Goal: Task Accomplishment & Management: Use online tool/utility

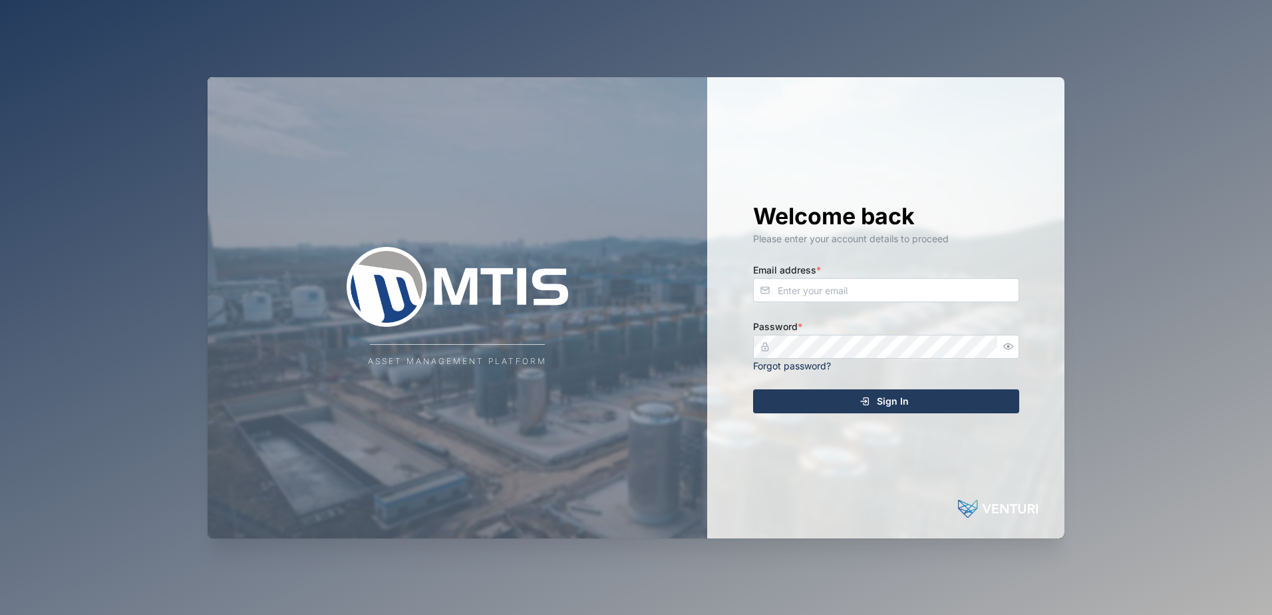
click at [868, 309] on div "Welcome back Please enter your account details to proceed Email address * Passw…" at bounding box center [885, 307] width 319 height 461
click at [865, 290] on input "Email address *" at bounding box center [886, 290] width 266 height 24
type input "admin"
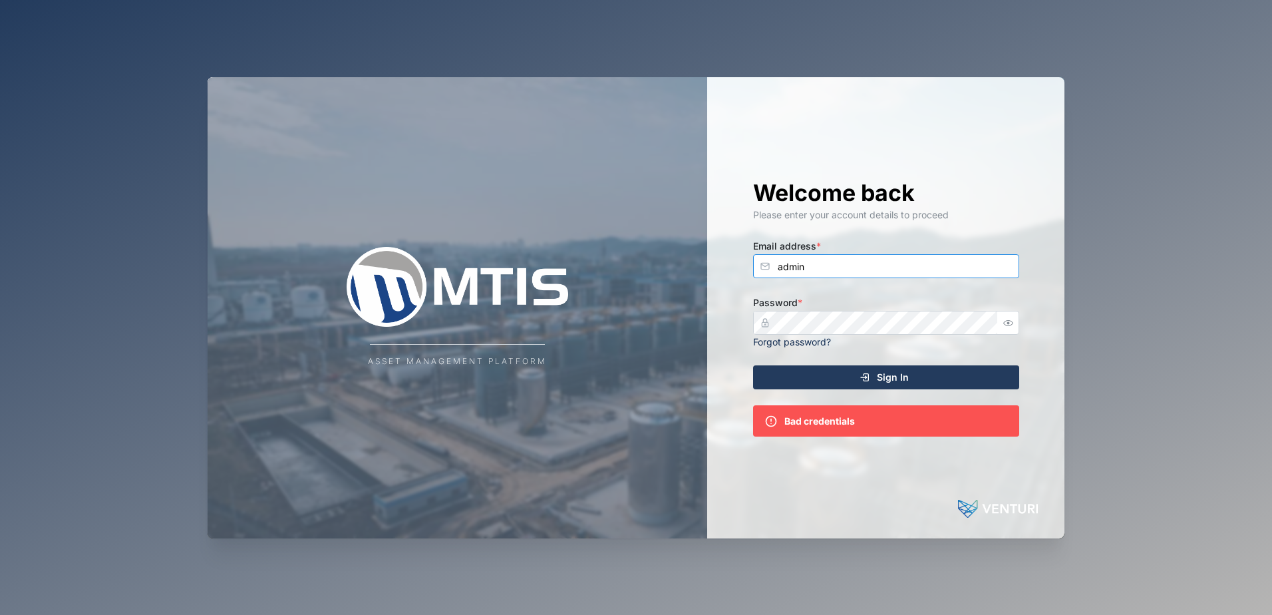
click at [881, 262] on input "admin" at bounding box center [886, 266] width 266 height 24
click at [858, 244] on div "Email address * admin" at bounding box center [886, 257] width 266 height 41
click at [851, 263] on input "admin" at bounding box center [886, 266] width 266 height 24
type input "[EMAIL_ADDRESS][DOMAIN_NAME]"
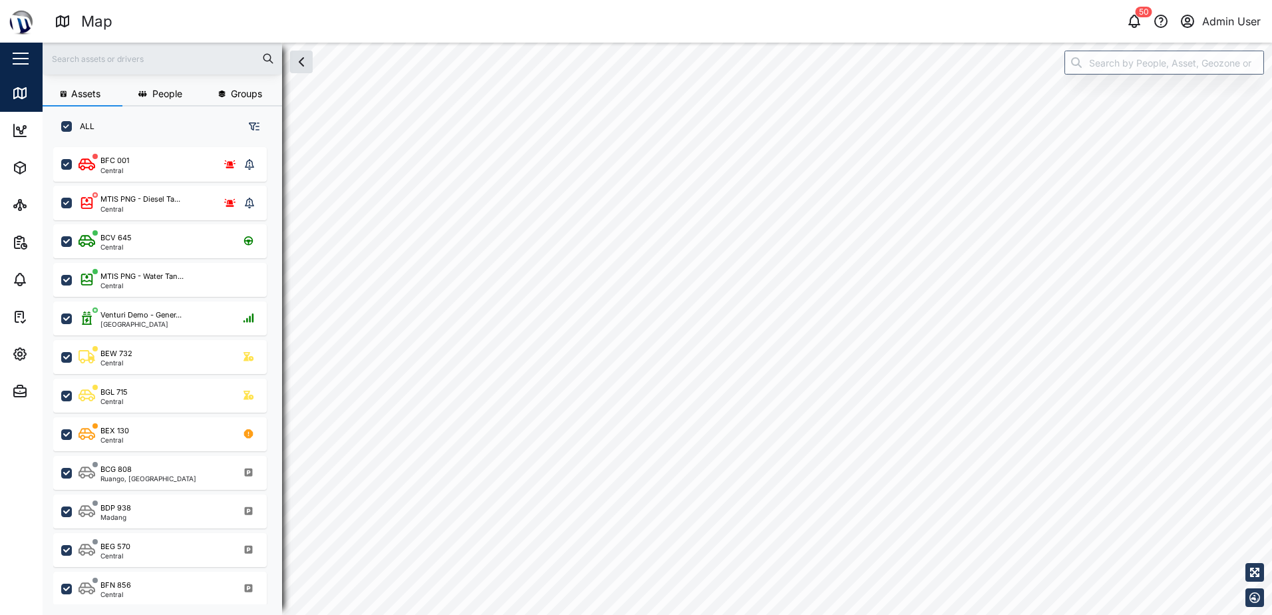
scroll to position [452, 208]
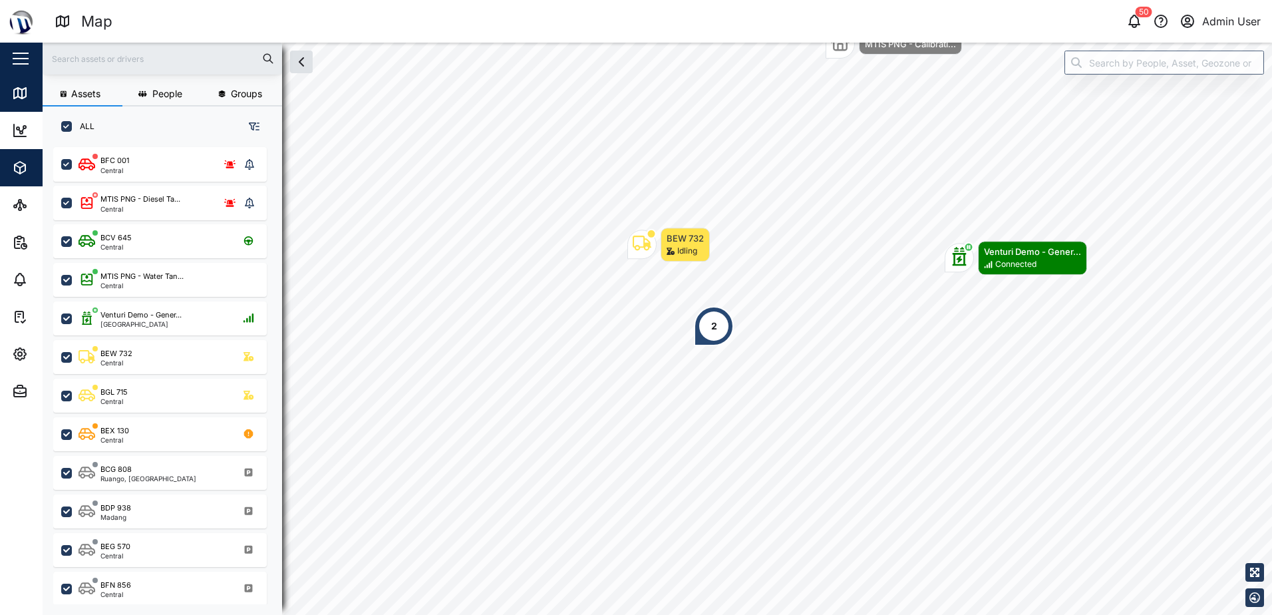
click at [17, 153] on span "Assets" at bounding box center [72, 167] width 121 height 37
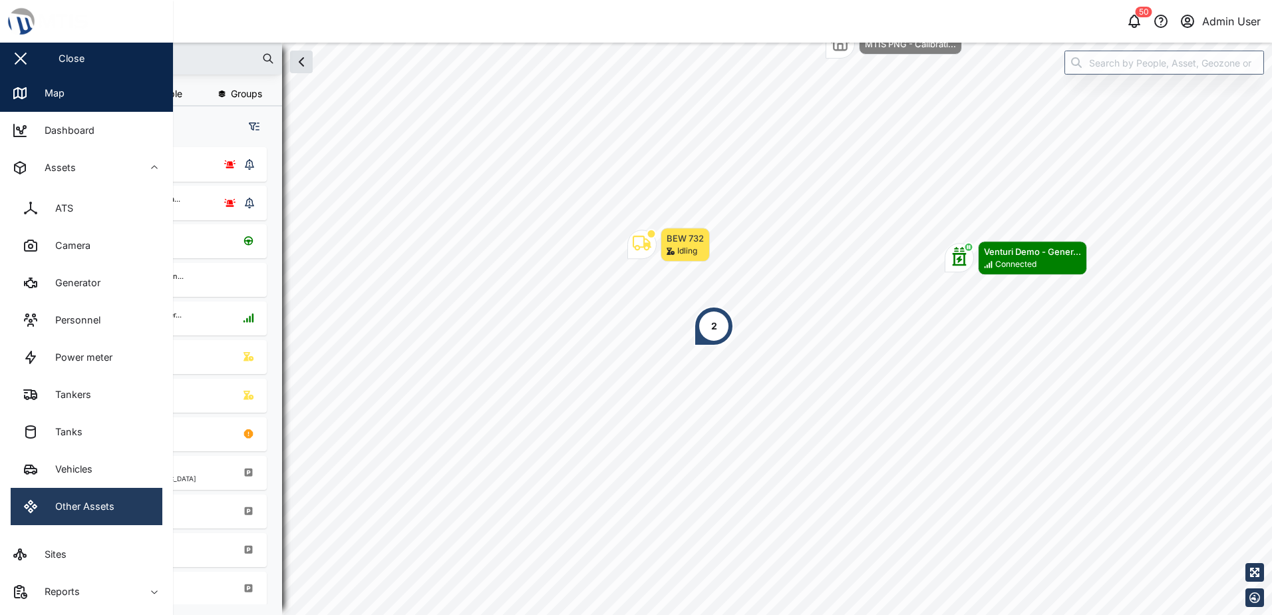
click at [65, 516] on link "Other Assets" at bounding box center [87, 506] width 152 height 37
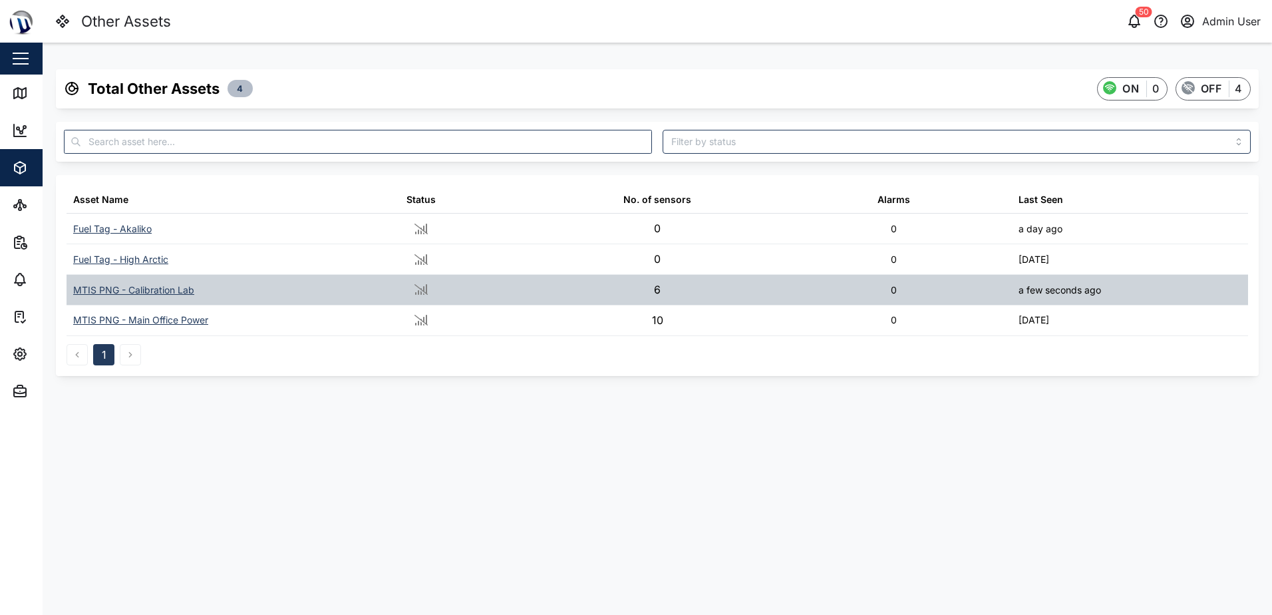
click at [130, 287] on div "MTIS PNG - Calibration Lab" at bounding box center [133, 290] width 121 height 15
